Goal: Transaction & Acquisition: Purchase product/service

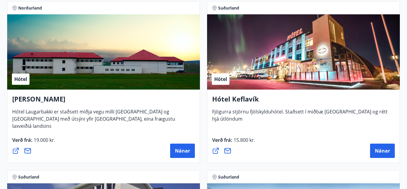
scroll to position [2138, 0]
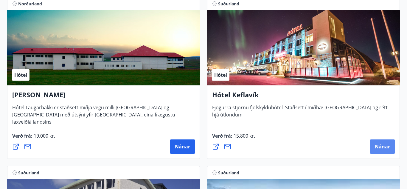
click at [383, 149] on span "Nánar" at bounding box center [382, 146] width 15 height 7
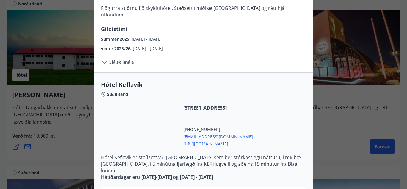
scroll to position [61, 0]
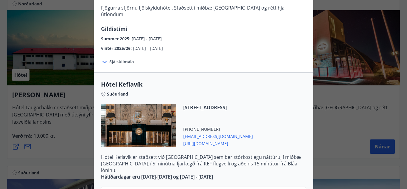
click at [116, 59] on span "Sjá skilmála" at bounding box center [121, 62] width 24 height 6
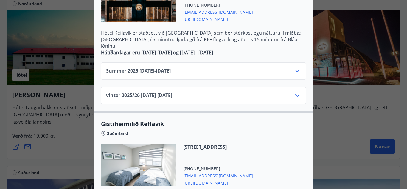
scroll to position [233, 0]
click at [298, 70] on icon at bounding box center [297, 71] width 4 height 2
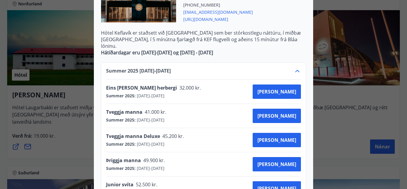
click at [297, 67] on icon at bounding box center [297, 70] width 7 height 7
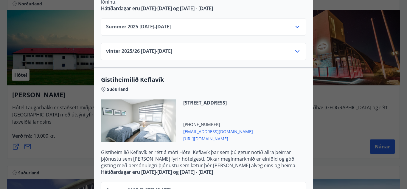
scroll to position [307, 0]
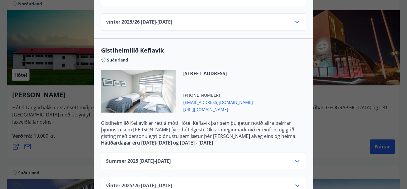
click at [298, 160] on icon at bounding box center [297, 161] width 4 height 2
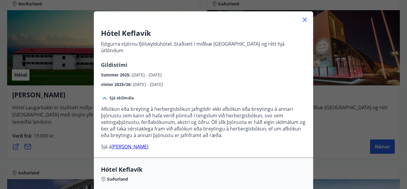
scroll to position [0, 0]
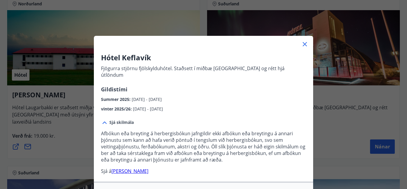
click at [305, 44] on icon at bounding box center [305, 44] width 1 height 1
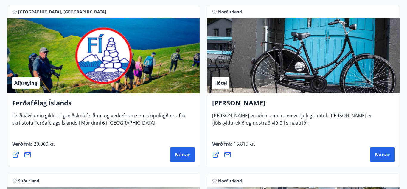
scroll to position [287, 0]
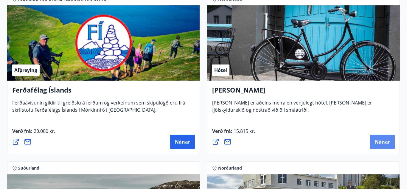
click at [381, 143] on span "Nánar" at bounding box center [382, 141] width 15 height 7
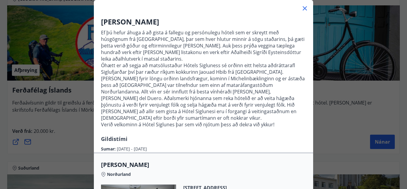
scroll to position [0, 0]
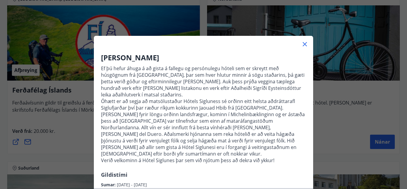
click at [305, 44] on icon at bounding box center [305, 44] width 4 height 4
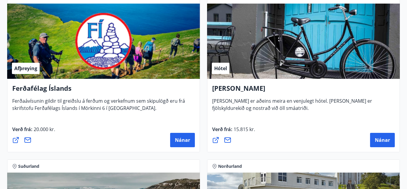
scroll to position [284, 0]
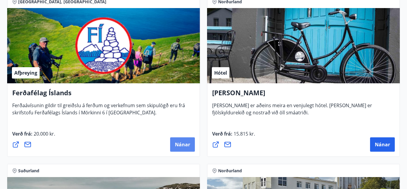
click at [179, 146] on span "Nánar" at bounding box center [182, 144] width 15 height 7
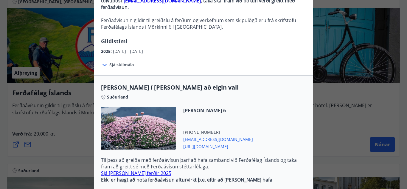
scroll to position [75, 0]
click at [120, 61] on span "Sjá skilmála" at bounding box center [121, 64] width 24 height 6
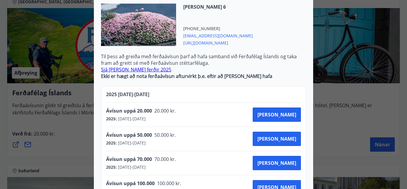
scroll to position [230, 0]
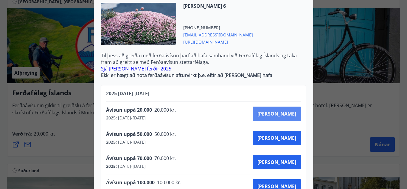
click at [287, 110] on span "[PERSON_NAME]" at bounding box center [277, 113] width 39 height 7
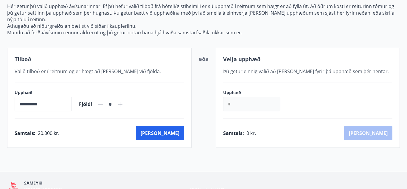
scroll to position [105, 0]
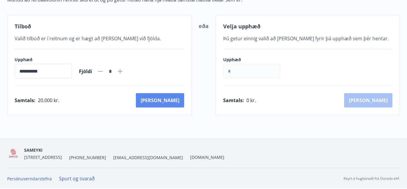
click at [172, 101] on button "[PERSON_NAME]" at bounding box center [160, 100] width 48 height 14
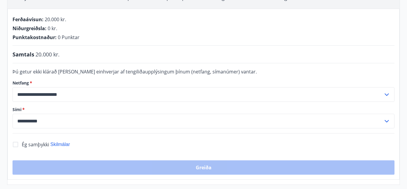
scroll to position [105, 0]
